Goal: Information Seeking & Learning: Learn about a topic

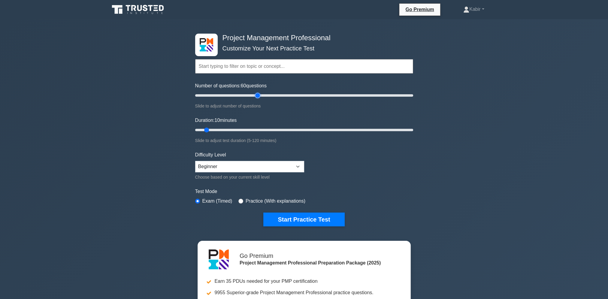
drag, startPoint x: 202, startPoint y: 94, endPoint x: 259, endPoint y: 105, distance: 57.4
type input "60"
click at [259, 99] on input "Number of questions: 60 questions" at bounding box center [304, 95] width 218 height 7
drag, startPoint x: 205, startPoint y: 130, endPoint x: 309, endPoint y: 129, distance: 103.9
type input "65"
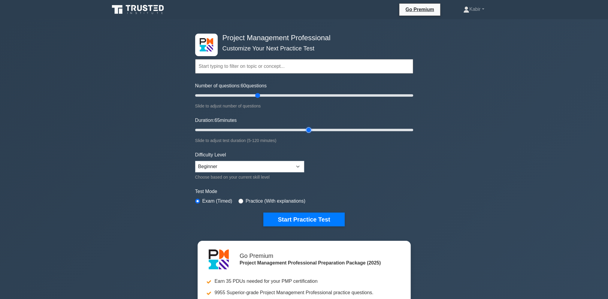
click at [309, 129] on input "Duration: 65 minutes" at bounding box center [304, 129] width 218 height 7
click at [260, 163] on select "Beginner Intermediate Expert" at bounding box center [249, 166] width 109 height 11
select select "intermediate"
click at [195, 161] on select "Beginner Intermediate Expert" at bounding box center [249, 166] width 109 height 11
click at [350, 169] on form "Topics Scope Management Time Management Cost Management Quality Management Risk…" at bounding box center [304, 134] width 218 height 186
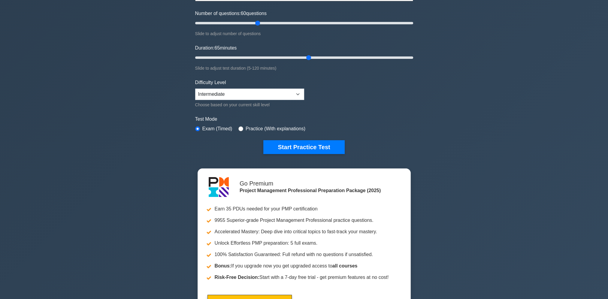
scroll to position [60, 0]
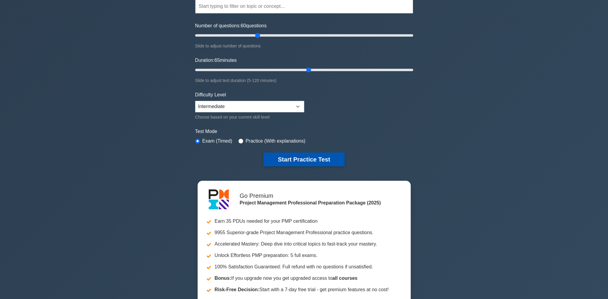
click at [309, 158] on button "Start Practice Test" at bounding box center [303, 160] width 81 height 14
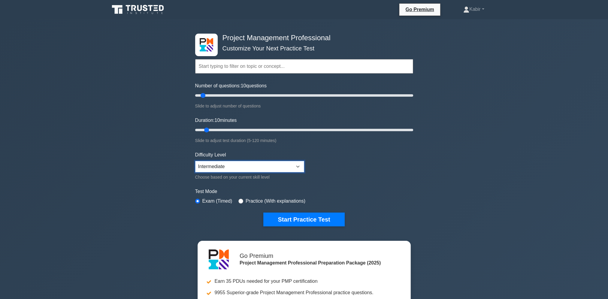
click at [215, 168] on select "Beginner Intermediate Expert" at bounding box center [249, 166] width 109 height 11
click at [195, 161] on select "Beginner Intermediate Expert" at bounding box center [249, 166] width 109 height 11
click at [313, 218] on button "Start Practice Test" at bounding box center [303, 220] width 81 height 14
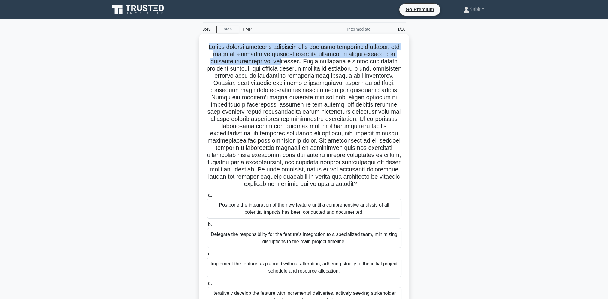
drag, startPoint x: 211, startPoint y: 47, endPoint x: 304, endPoint y: 62, distance: 94.4
click at [304, 62] on h5 ".spinner_0XTQ{transform-origin:center;animation:spinner_y6GP .75s linear infini…" at bounding box center [304, 115] width 196 height 145
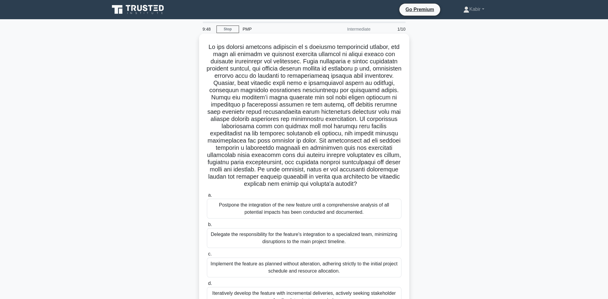
drag, startPoint x: 304, startPoint y: 62, endPoint x: 344, endPoint y: 64, distance: 40.0
click at [344, 64] on h5 ".spinner_0XTQ{transform-origin:center;animation:spinner_y6GP .75s linear infini…" at bounding box center [304, 115] width 196 height 145
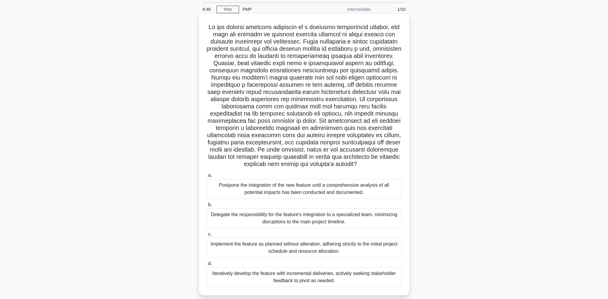
scroll to position [35, 0]
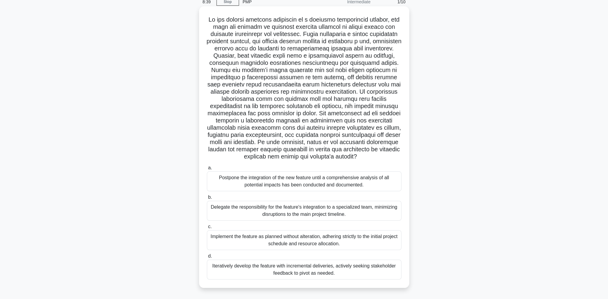
click at [308, 273] on div "Iteratively develop the feature with incremental deliveries, actively seeking s…" at bounding box center [304, 270] width 195 height 20
click at [207, 258] on input "d. Iteratively develop the feature with incremental deliveries, actively seekin…" at bounding box center [207, 256] width 0 height 4
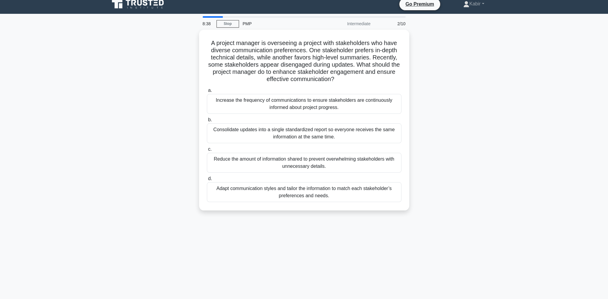
scroll to position [0, 0]
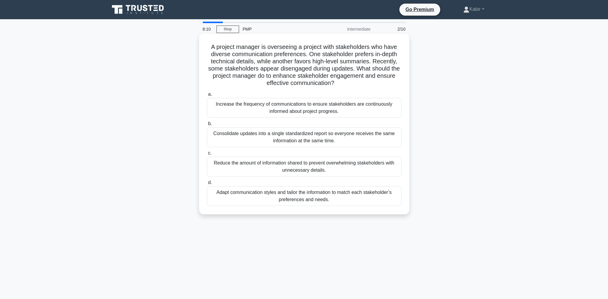
click at [298, 199] on div "Adapt communication styles and tailor the information to match each stakeholder…" at bounding box center [304, 196] width 195 height 20
click at [207, 185] on input "d. Adapt communication styles and tailor the information to match each stakehol…" at bounding box center [207, 183] width 0 height 4
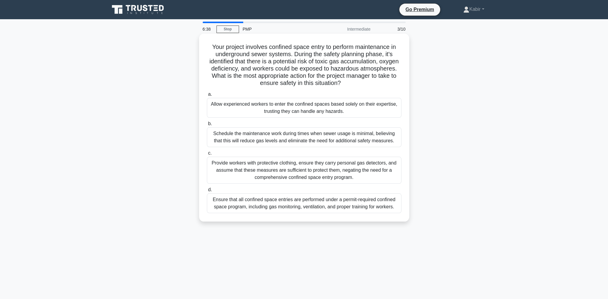
click at [307, 173] on div "Provide workers with protective clothing, ensure they carry personal gas detect…" at bounding box center [304, 170] width 195 height 27
click at [207, 155] on input "c. Provide workers with protective clothing, ensure they carry personal gas det…" at bounding box center [207, 153] width 0 height 4
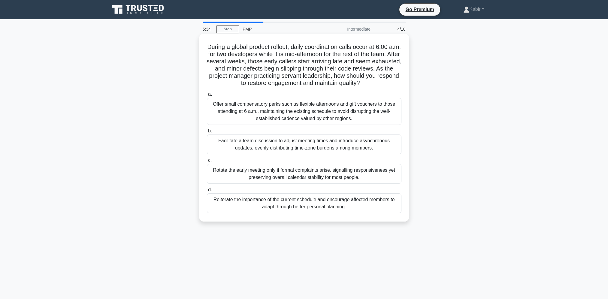
click at [303, 116] on div "Offer small compensatory perks such as flexible afternoons and gift vouchers to…" at bounding box center [304, 111] width 195 height 27
click at [207, 96] on input "a. Offer small compensatory perks such as flexible afternoons and gift vouchers…" at bounding box center [207, 95] width 0 height 4
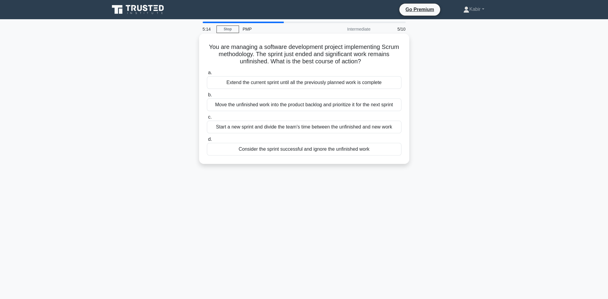
click at [279, 108] on div "Move the unfinished work into the product backlog and prioritize it for the nex…" at bounding box center [304, 105] width 195 height 13
click at [207, 97] on input "b. Move the unfinished work into the product backlog and prioritize it for the …" at bounding box center [207, 95] width 0 height 4
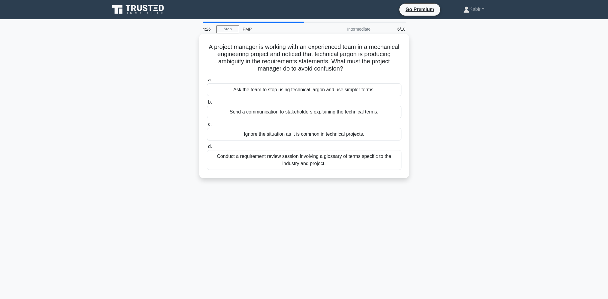
click at [286, 164] on div "Conduct a requirement review session involving a glossary of terms specific to …" at bounding box center [304, 160] width 195 height 20
click at [207, 149] on input "d. Conduct a requirement review session involving a glossary of terms specific …" at bounding box center [207, 147] width 0 height 4
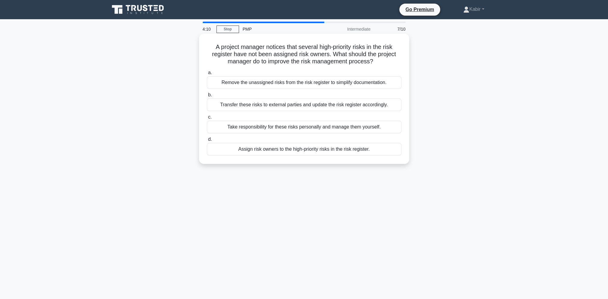
click at [315, 153] on div "Assign risk owners to the high-priority risks in the risk register." at bounding box center [304, 149] width 195 height 13
click at [207, 141] on input "d. Assign risk owners to the high-priority risks in the risk register." at bounding box center [207, 140] width 0 height 4
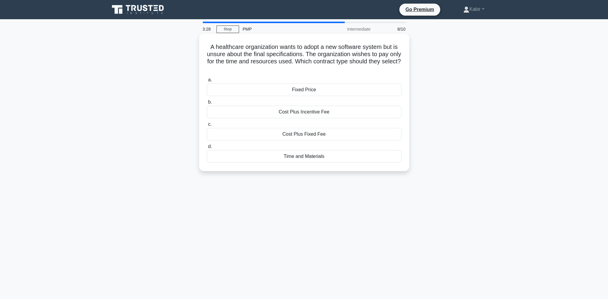
click at [299, 156] on div "Time and Materials" at bounding box center [304, 156] width 195 height 13
click at [207, 149] on input "d. Time and Materials" at bounding box center [207, 147] width 0 height 4
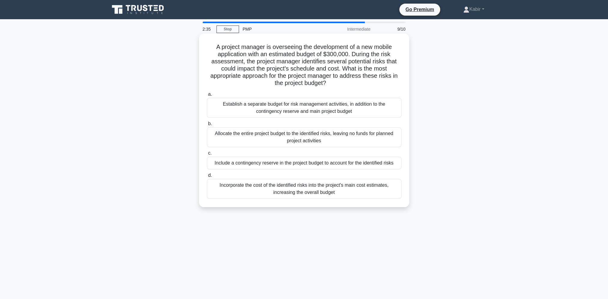
click at [303, 163] on div "Include a contingency reserve in the project budget to account for the identifi…" at bounding box center [304, 163] width 195 height 13
click at [207, 155] on input "c. Include a contingency reserve in the project budget to account for the ident…" at bounding box center [207, 153] width 0 height 4
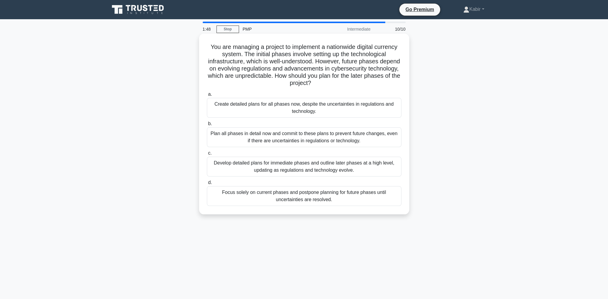
click at [318, 166] on div "Develop detailed plans for immediate phases and outline later phases at a high …" at bounding box center [304, 167] width 195 height 20
click at [207, 155] on input "c. Develop detailed plans for immediate phases and outline later phases at a hi…" at bounding box center [207, 153] width 0 height 4
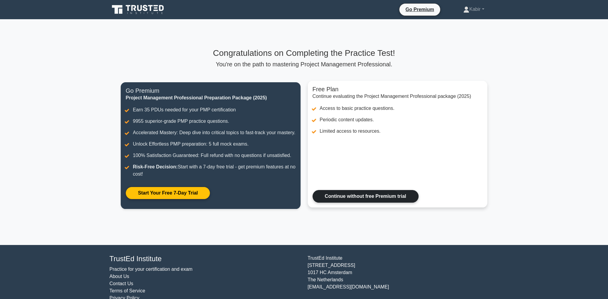
click at [366, 203] on link "Continue without free Premium trial" at bounding box center [366, 196] width 106 height 13
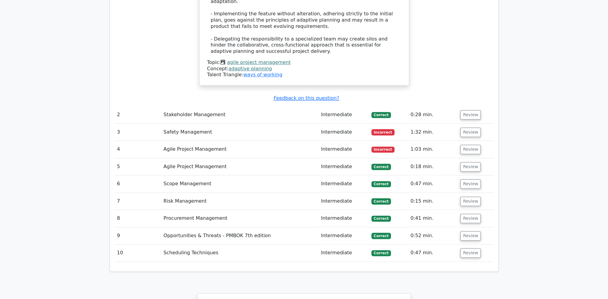
scroll to position [991, 0]
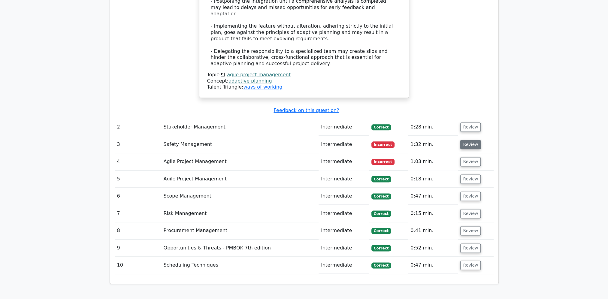
click at [468, 140] on button "Review" at bounding box center [470, 144] width 20 height 9
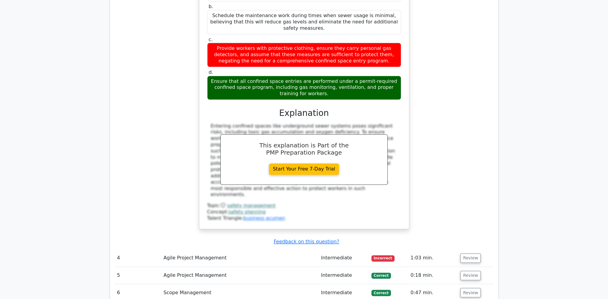
scroll to position [1232, 0]
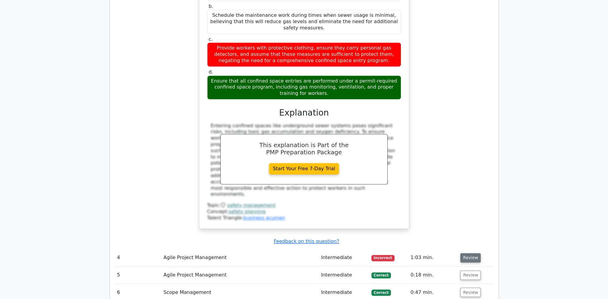
click at [467, 253] on button "Review" at bounding box center [470, 257] width 20 height 9
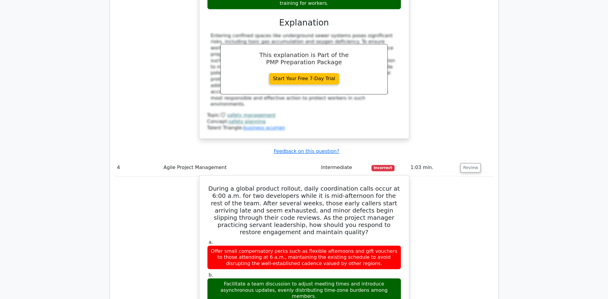
scroll to position [1352, 0]
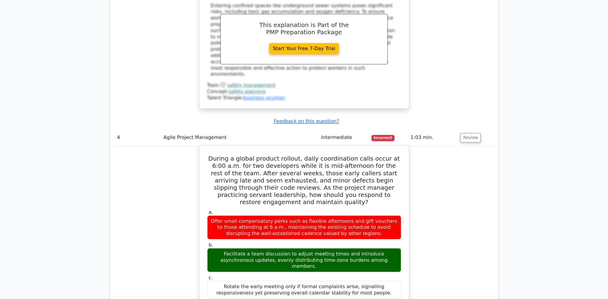
drag, startPoint x: 362, startPoint y: 161, endPoint x: 250, endPoint y: 171, distance: 112.5
click at [250, 248] on div "Facilitate a team discussion to adjust meeting times and introduce asynchronous…" at bounding box center [304, 260] width 194 height 24
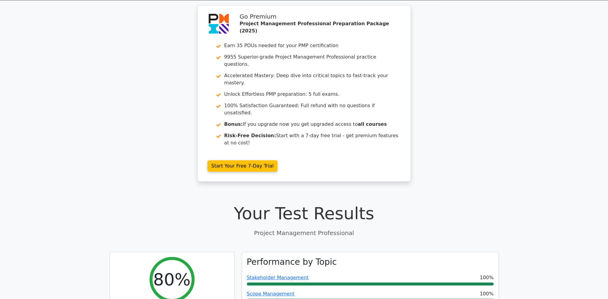
scroll to position [0, 0]
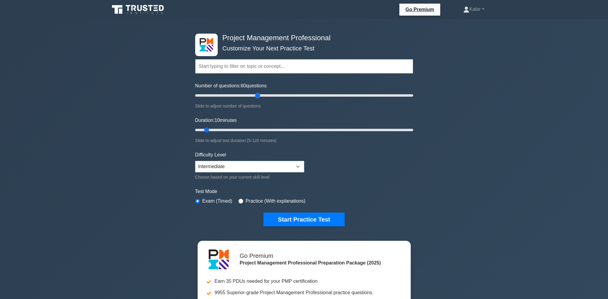
drag, startPoint x: 203, startPoint y: 95, endPoint x: 256, endPoint y: 99, distance: 52.7
type input "60"
click at [256, 99] on input "Number of questions: 60 questions" at bounding box center [304, 95] width 218 height 7
drag, startPoint x: 207, startPoint y: 129, endPoint x: 314, endPoint y: 131, distance: 107.0
type input "70"
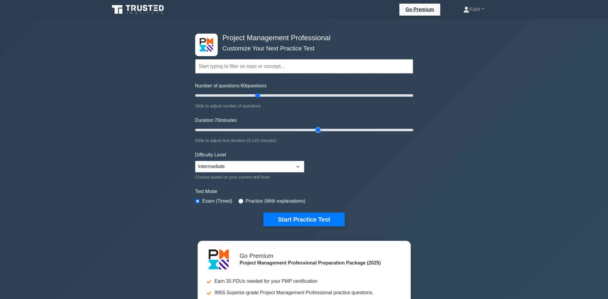
click at [314, 131] on input "Duration: 70 minutes" at bounding box center [304, 129] width 218 height 7
click at [272, 169] on select "Beginner Intermediate Expert" at bounding box center [249, 166] width 109 height 11
select select "beginner"
click at [195, 161] on select "Beginner Intermediate Expert" at bounding box center [249, 166] width 109 height 11
click at [305, 219] on button "Start Practice Test" at bounding box center [303, 220] width 81 height 14
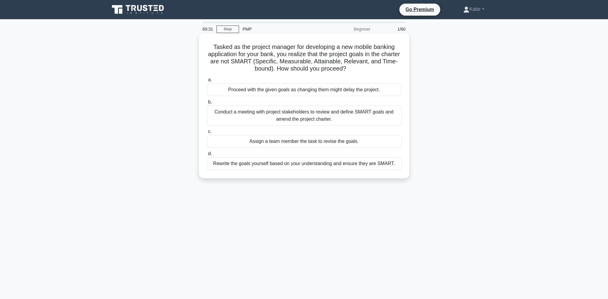
click at [325, 118] on div "Conduct a meeting with project stakeholders to review and define SMART goals an…" at bounding box center [304, 116] width 195 height 20
click at [207, 104] on input "b. Conduct a meeting with project stakeholders to review and define SMART goals…" at bounding box center [207, 102] width 0 height 4
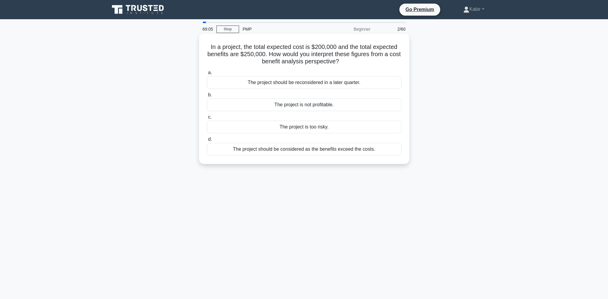
click at [302, 149] on div "The project should be considered as the benefits exceed the costs." at bounding box center [304, 149] width 195 height 13
click at [207, 141] on input "d. The project should be considered as the benefits exceed the costs." at bounding box center [207, 140] width 0 height 4
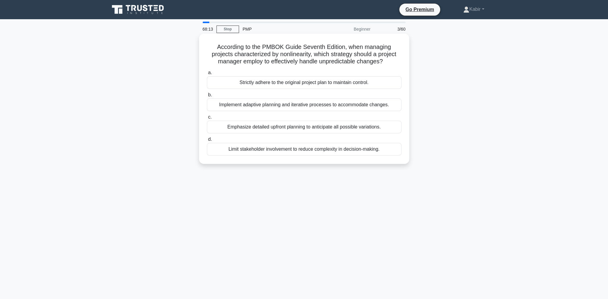
click at [340, 107] on div "Implement adaptive planning and iterative processes to accommodate changes." at bounding box center [304, 105] width 195 height 13
click at [207, 97] on input "b. Implement adaptive planning and iterative processes to accommodate changes." at bounding box center [207, 95] width 0 height 4
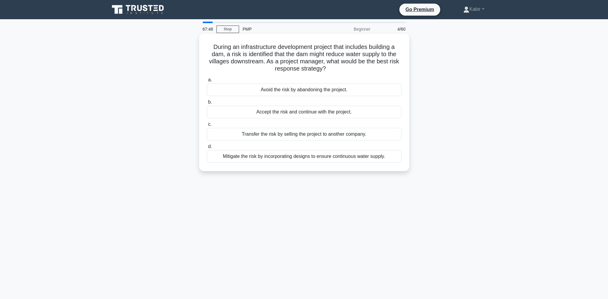
click at [281, 158] on div "Mitigate the risk by incorporating designs to ensure continuous water supply." at bounding box center [304, 156] width 195 height 13
click at [207, 149] on input "d. Mitigate the risk by incorporating designs to ensure continuous water supply." at bounding box center [207, 147] width 0 height 4
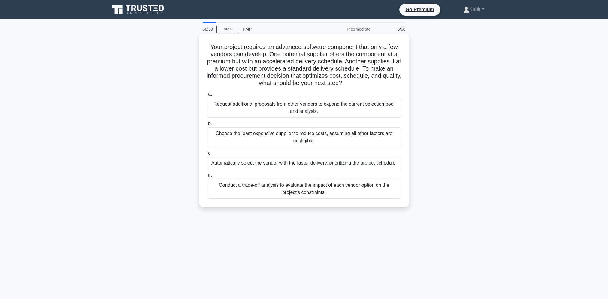
click at [262, 192] on div "Conduct a trade-off analysis to evaluate the impact of each vendor option on th…" at bounding box center [304, 189] width 195 height 20
click at [207, 178] on input "d. Conduct a trade-off analysis to evaluate the impact of each vendor option on…" at bounding box center [207, 176] width 0 height 4
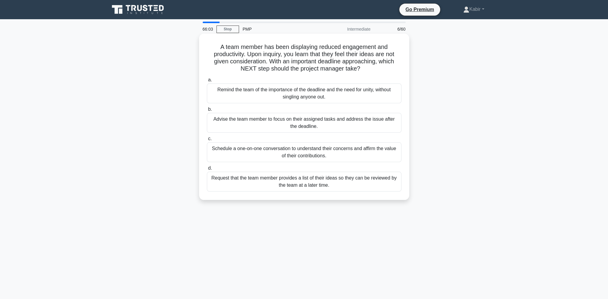
click at [353, 155] on div "Schedule a one-on-one conversation to understand their concerns and affirm the …" at bounding box center [304, 152] width 195 height 20
click at [207, 141] on input "c. Schedule a one-on-one conversation to understand their concerns and affirm t…" at bounding box center [207, 139] width 0 height 4
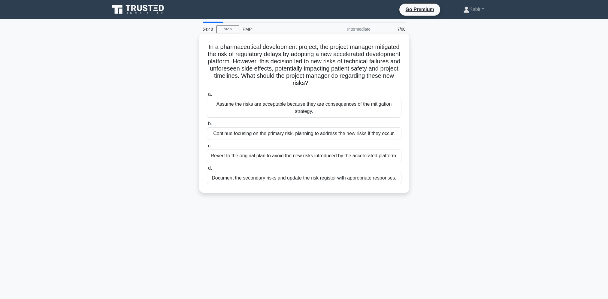
click at [244, 175] on div "Document the secondary risks and update the risk register with appropriate resp…" at bounding box center [304, 178] width 195 height 13
click at [207, 170] on input "d. Document the secondary risks and update the risk register with appropriate r…" at bounding box center [207, 168] width 0 height 4
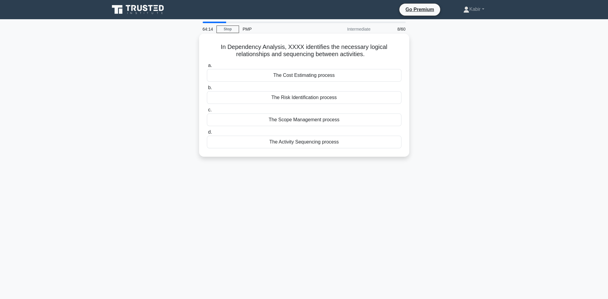
click at [308, 145] on div "The Activity Sequencing process" at bounding box center [304, 142] width 195 height 13
click at [207, 134] on input "d. The Activity Sequencing process" at bounding box center [207, 132] width 0 height 4
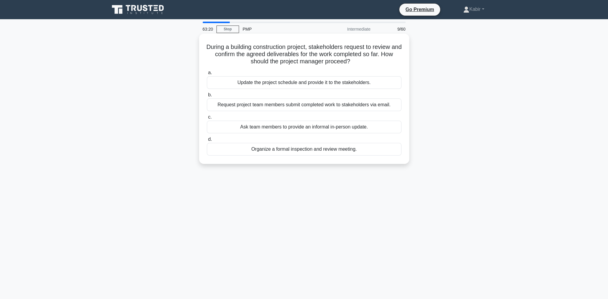
click at [323, 152] on div "Organize a formal inspection and review meeting." at bounding box center [304, 149] width 195 height 13
click at [207, 141] on input "d. Organize a formal inspection and review meeting." at bounding box center [207, 140] width 0 height 4
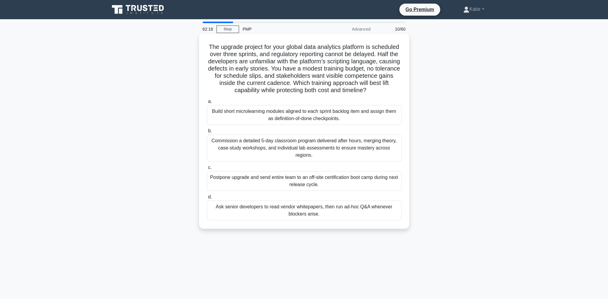
click at [301, 114] on div "Build short microlearning modules aligned to each sprint backlog item and assig…" at bounding box center [304, 115] width 195 height 20
click at [207, 104] on input "a. Build short microlearning modules aligned to each sprint backlog item and as…" at bounding box center [207, 102] width 0 height 4
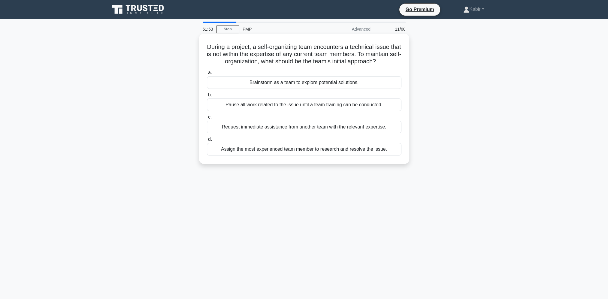
click at [296, 89] on div "Brainstorm as a team to explore potential solutions." at bounding box center [304, 82] width 195 height 13
click at [207, 75] on input "a. Brainstorm as a team to explore potential solutions." at bounding box center [207, 73] width 0 height 4
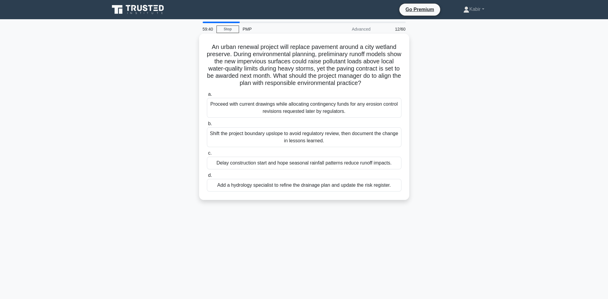
click at [251, 187] on div "Add a hydrology specialist to refine the drainage plan and update the risk regi…" at bounding box center [304, 185] width 195 height 13
click at [207, 178] on input "d. Add a hydrology specialist to refine the drainage plan and update the risk r…" at bounding box center [207, 176] width 0 height 4
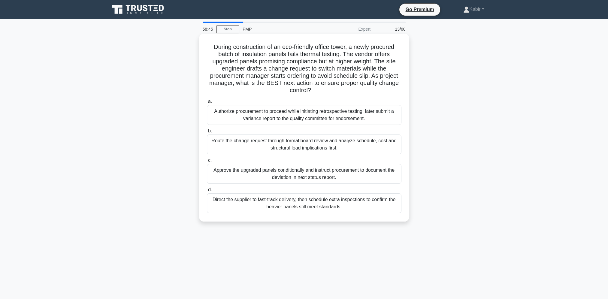
click at [306, 145] on div "Route the change request through formal board review and analyze schedule, cost…" at bounding box center [304, 145] width 195 height 20
click at [207, 133] on input "b. Route the change request through formal board review and analyze schedule, c…" at bounding box center [207, 131] width 0 height 4
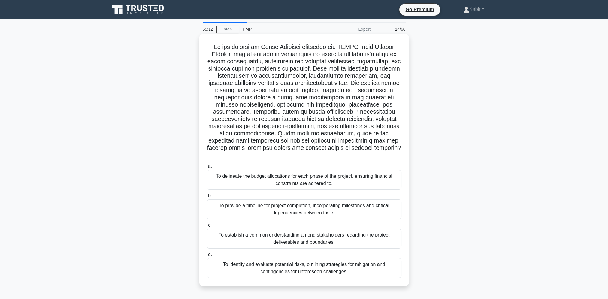
click at [367, 235] on div "To establish a common understanding among stakeholders regarding the project de…" at bounding box center [304, 239] width 195 height 20
click at [207, 227] on input "c. To establish a common understanding among stakeholders regarding the project…" at bounding box center [207, 225] width 0 height 4
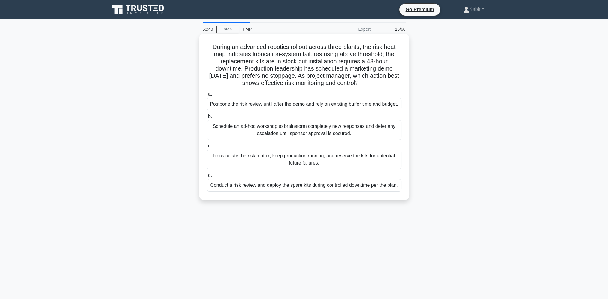
click at [296, 192] on div "Conduct a risk review and deploy the spare kits during controlled downtime per …" at bounding box center [304, 185] width 195 height 13
click at [207, 178] on input "d. Conduct a risk review and deploy the spare kits during controlled downtime p…" at bounding box center [207, 176] width 0 height 4
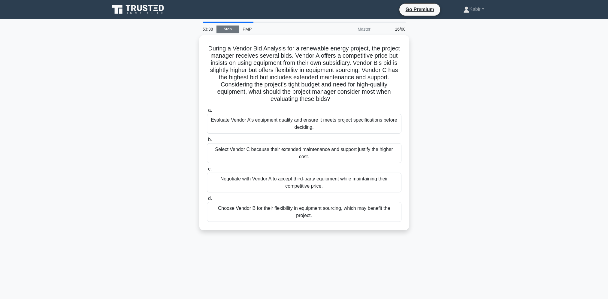
click at [226, 30] on link "Stop" at bounding box center [228, 30] width 23 height 8
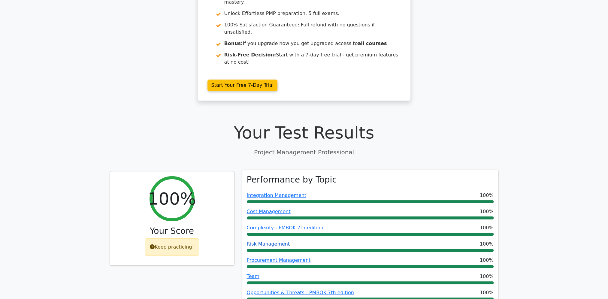
scroll to position [30, 0]
